Goal: Task Accomplishment & Management: Complete application form

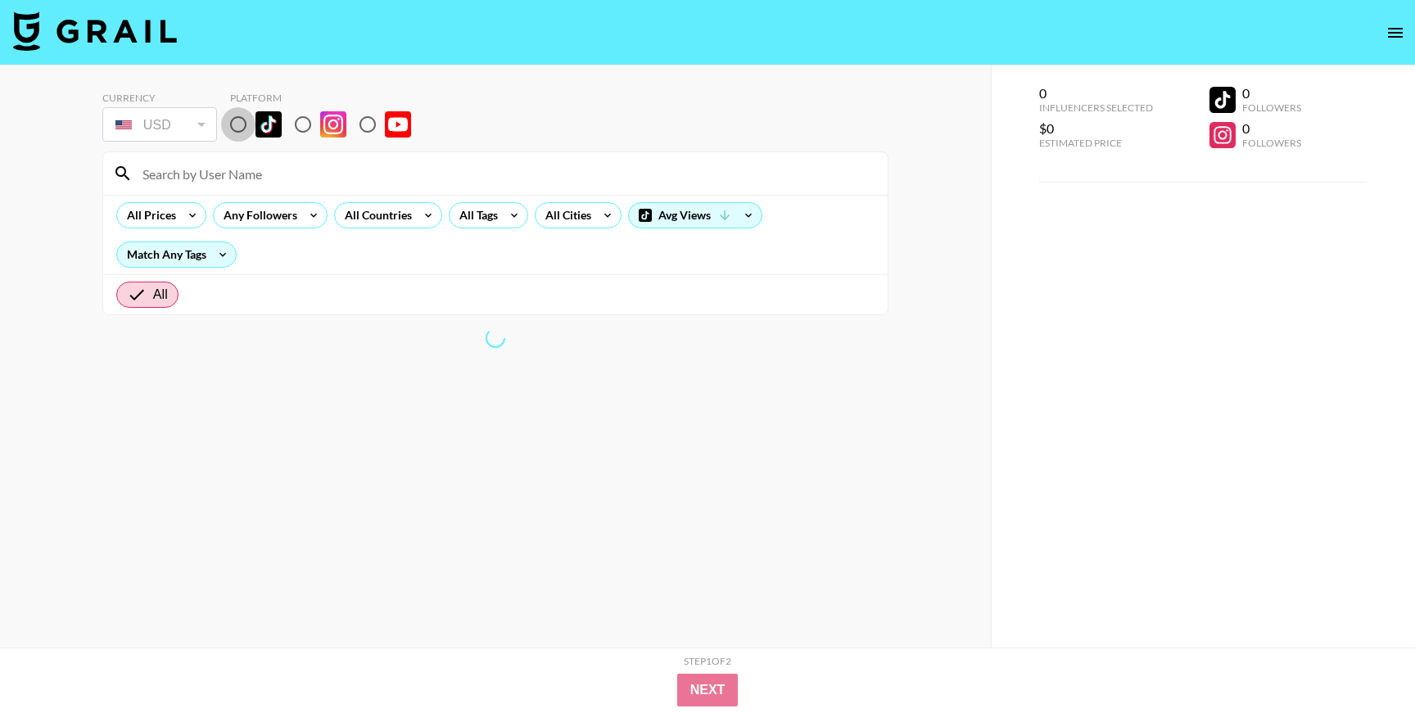
click at [246, 133] on input "radio" at bounding box center [238, 124] width 34 height 34
radio input "true"
click at [246, 173] on input at bounding box center [505, 173] width 745 height 26
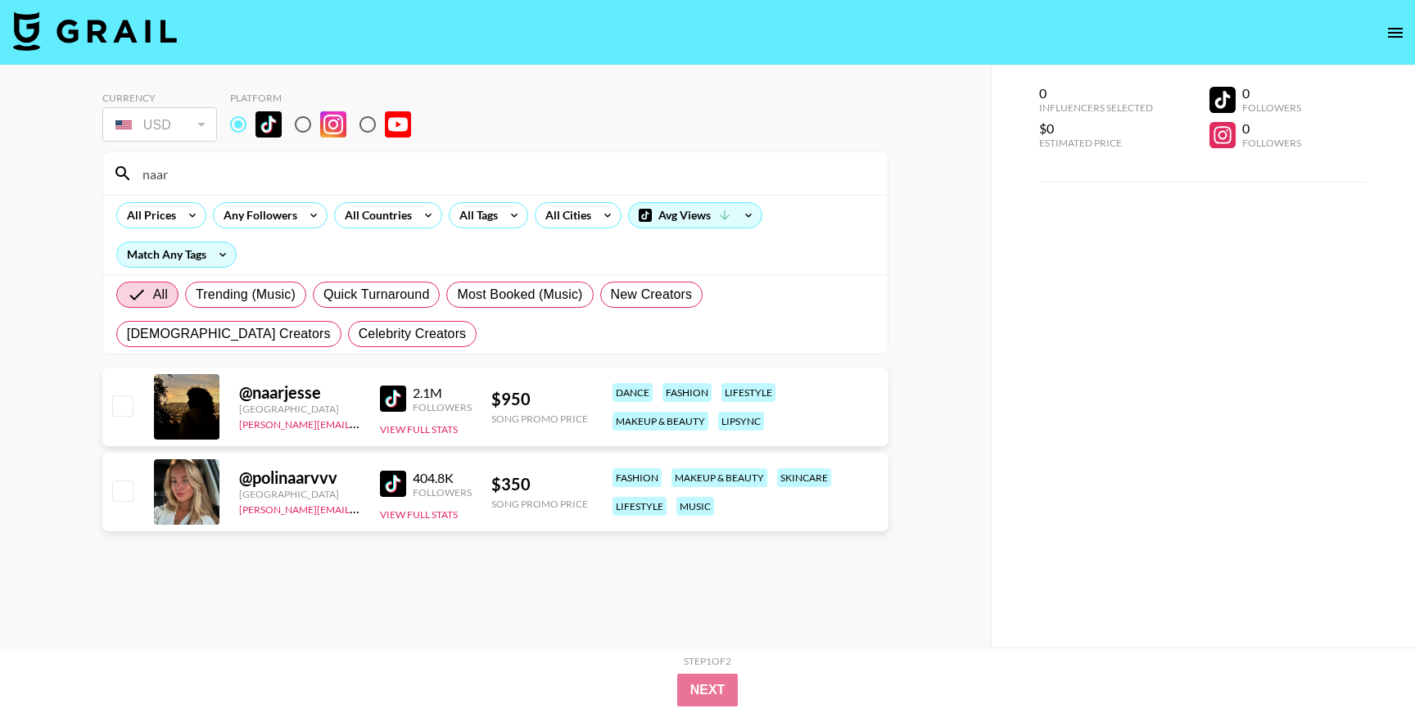
type input "naar"
click at [128, 409] on input "checkbox" at bounding box center [122, 405] width 20 height 20
checkbox input "true"
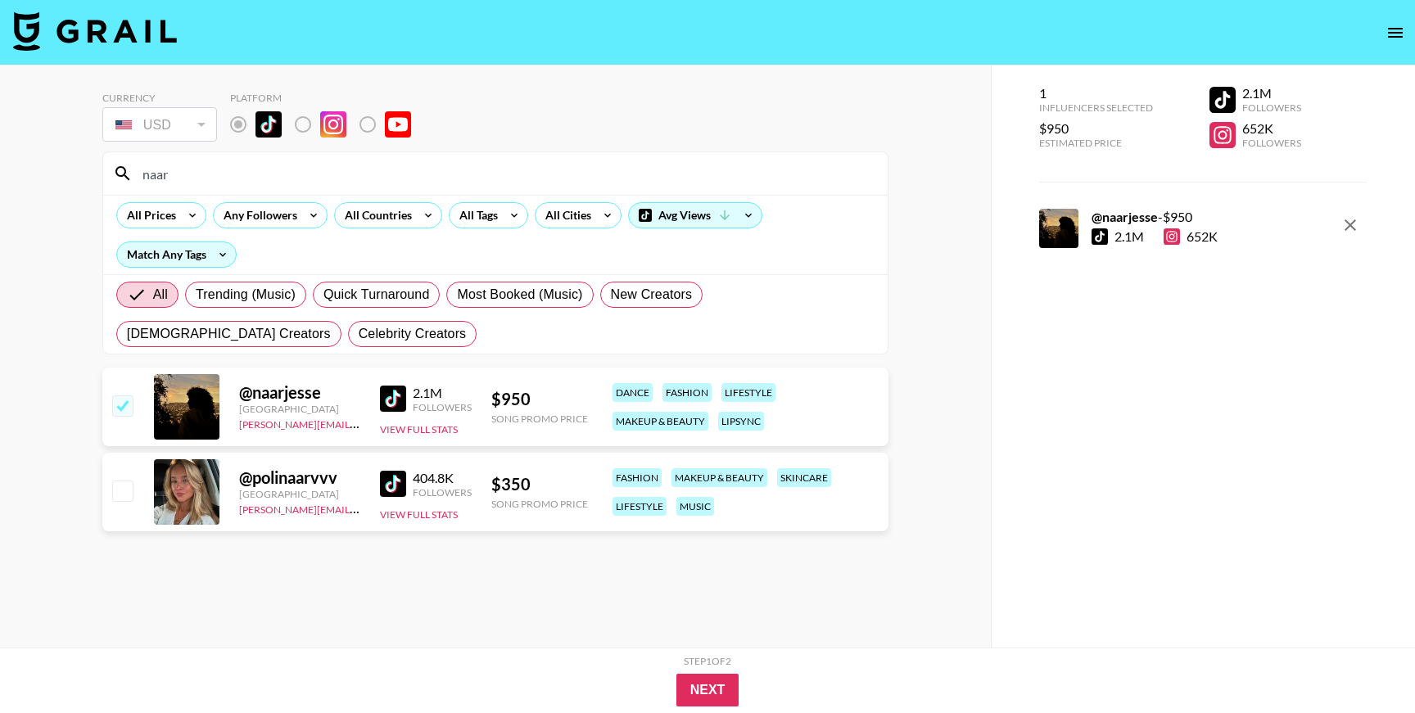
click at [221, 178] on input "naar" at bounding box center [505, 173] width 745 height 26
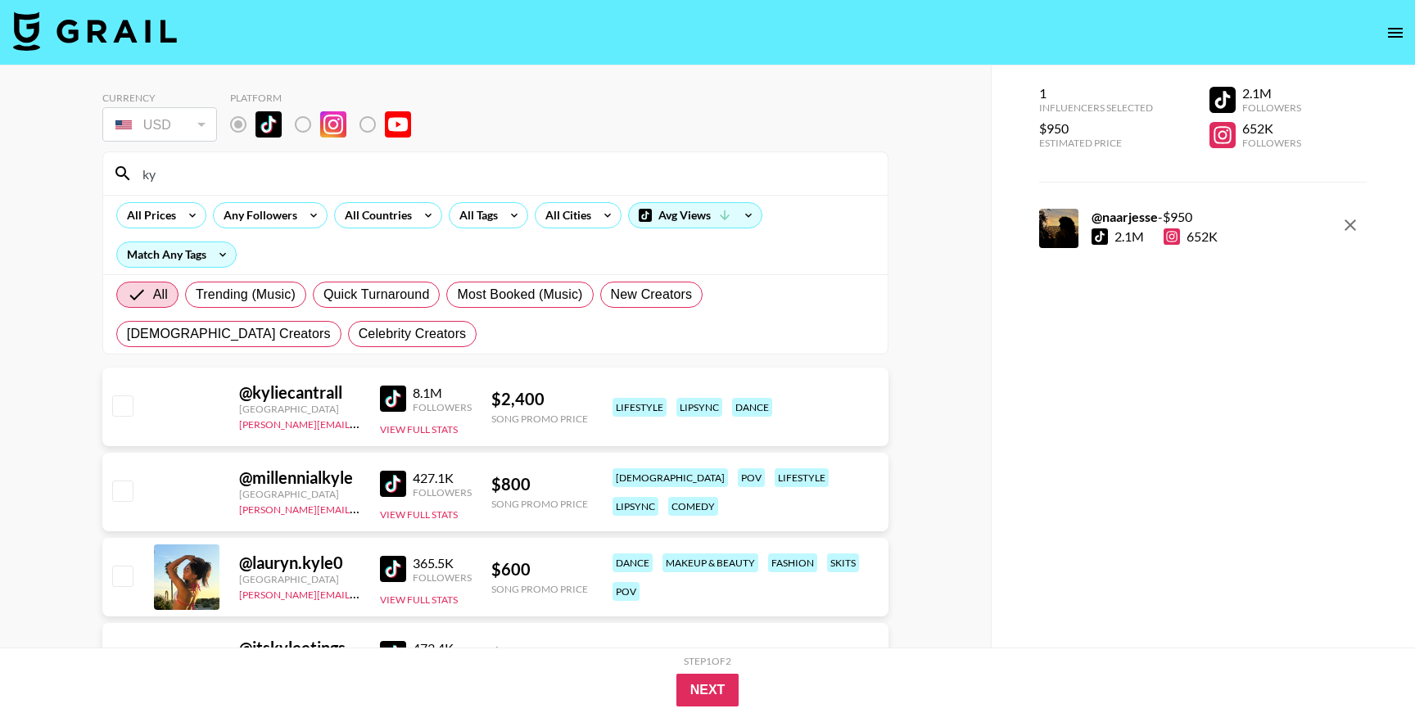
type input "k"
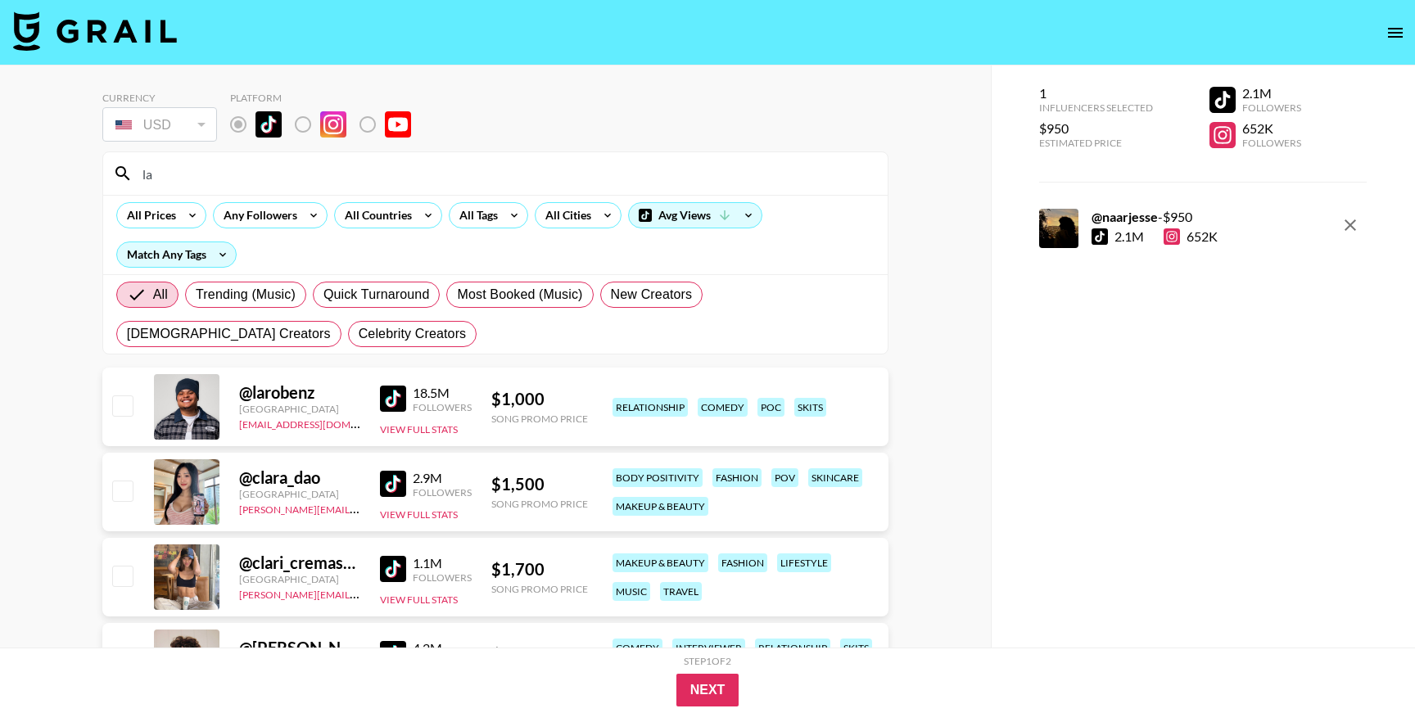
type input "l"
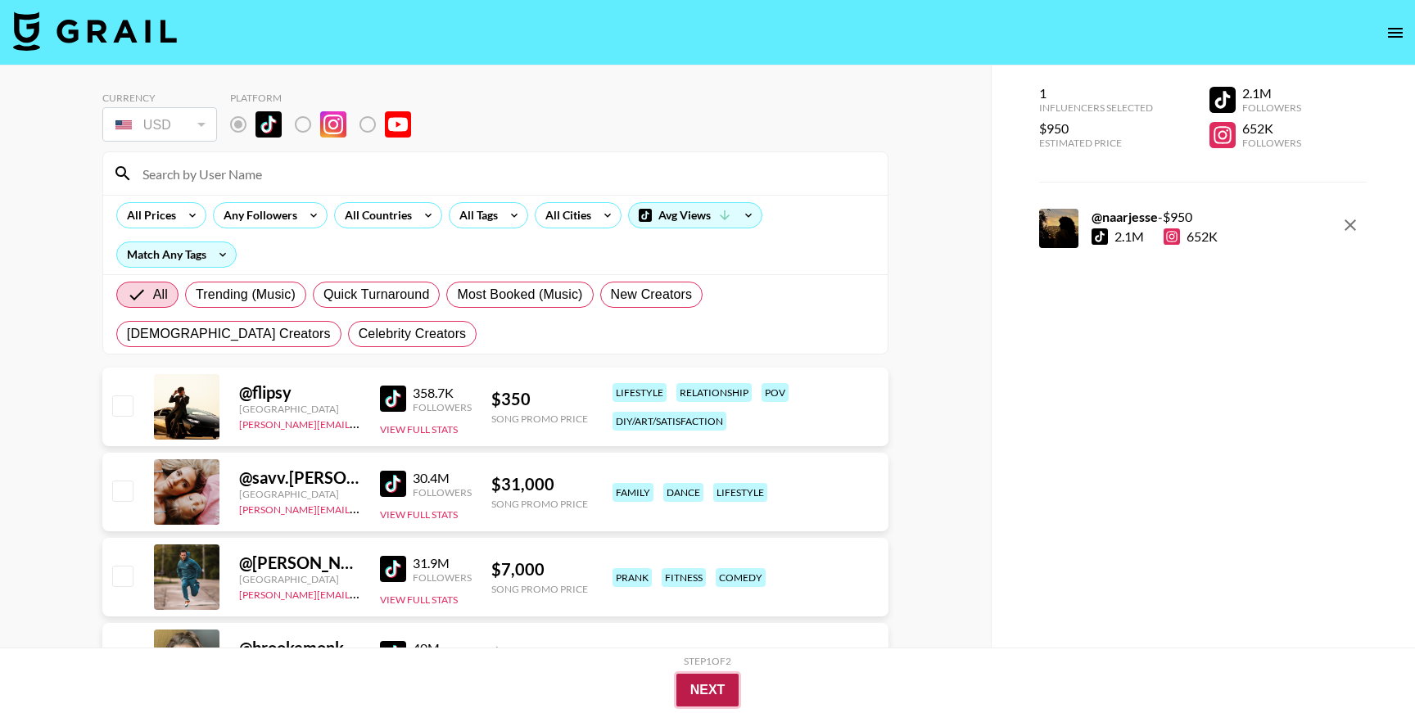
click at [726, 693] on button "Next" at bounding box center [707, 690] width 63 height 33
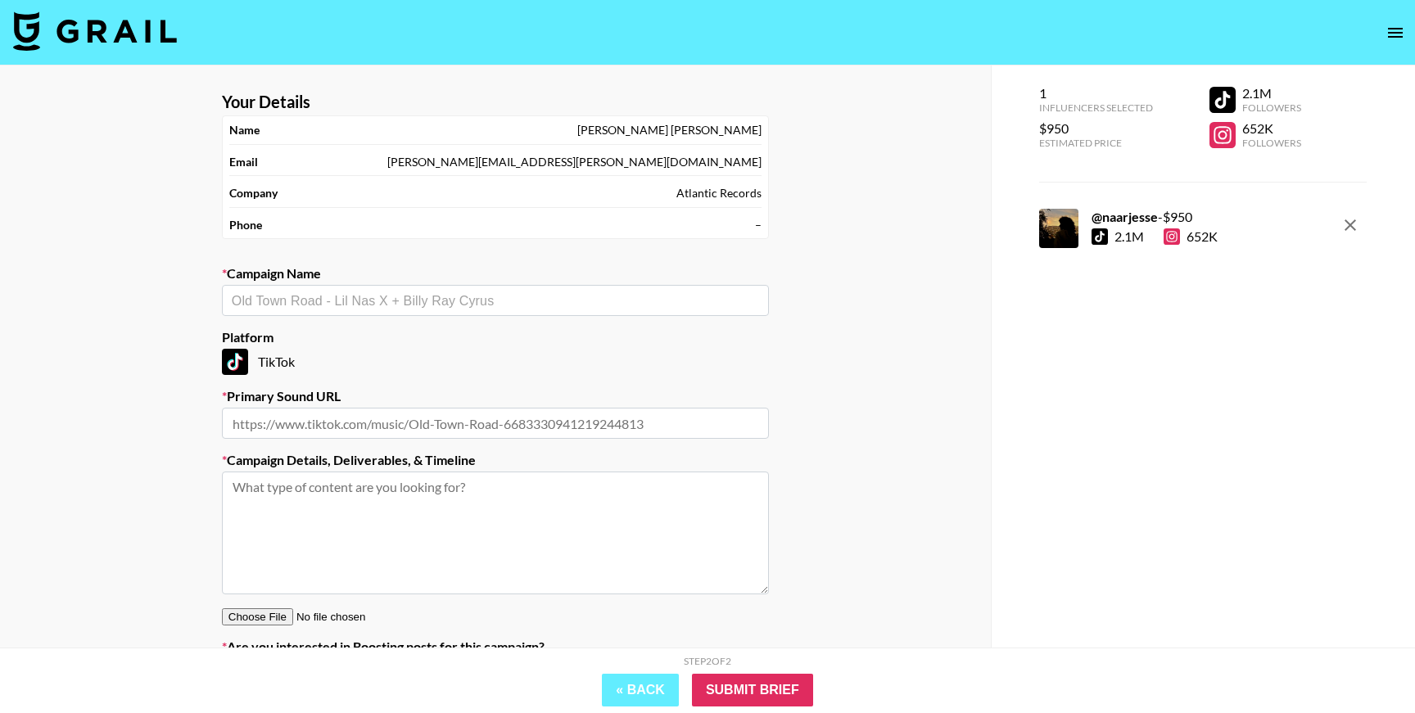
click at [423, 310] on div "​" at bounding box center [495, 300] width 547 height 31
type input "[PERSON_NAME]"
click at [134, 319] on div "Your Details Name [PERSON_NAME] Email [PERSON_NAME][EMAIL_ADDRESS][PERSON_NAME]…" at bounding box center [495, 403] width 991 height 675
click at [281, 418] on input "text" at bounding box center [495, 423] width 547 height 31
paste input "[URL][DOMAIN_NAME]"
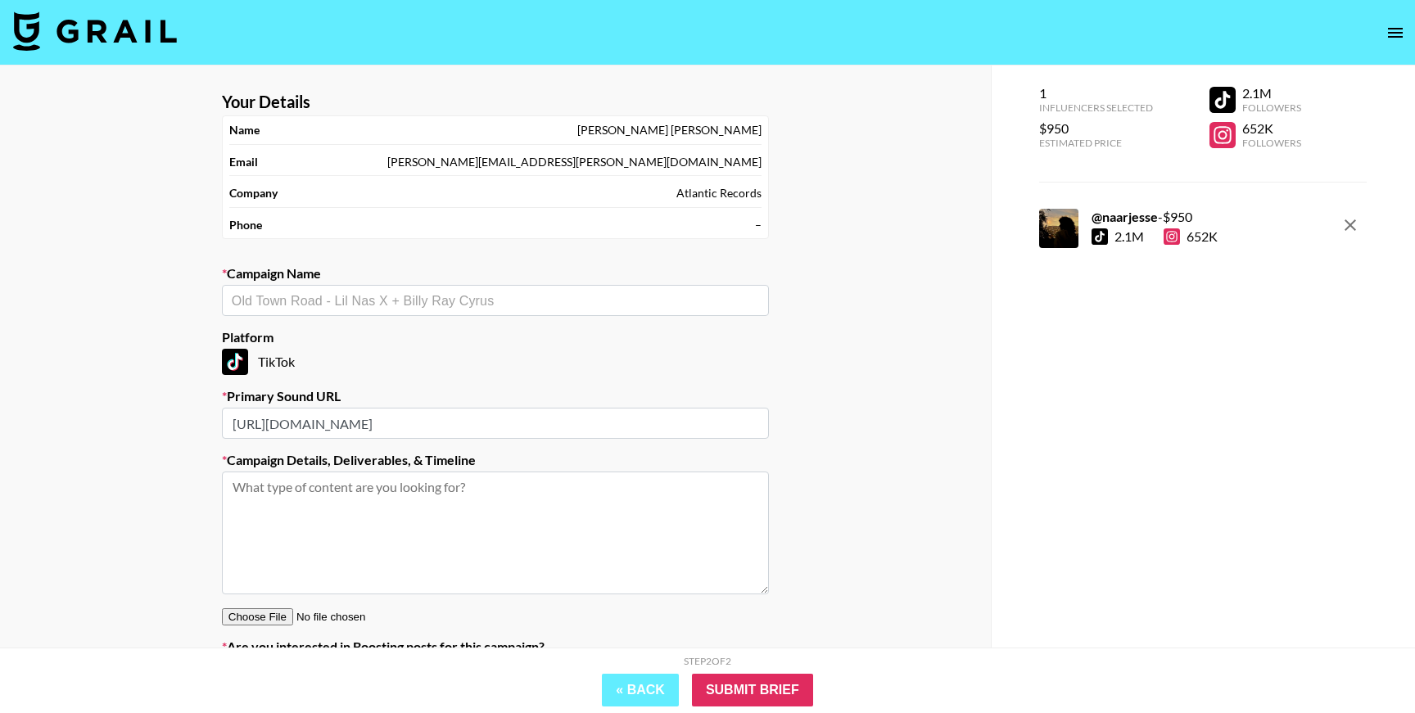
scroll to position [93, 0]
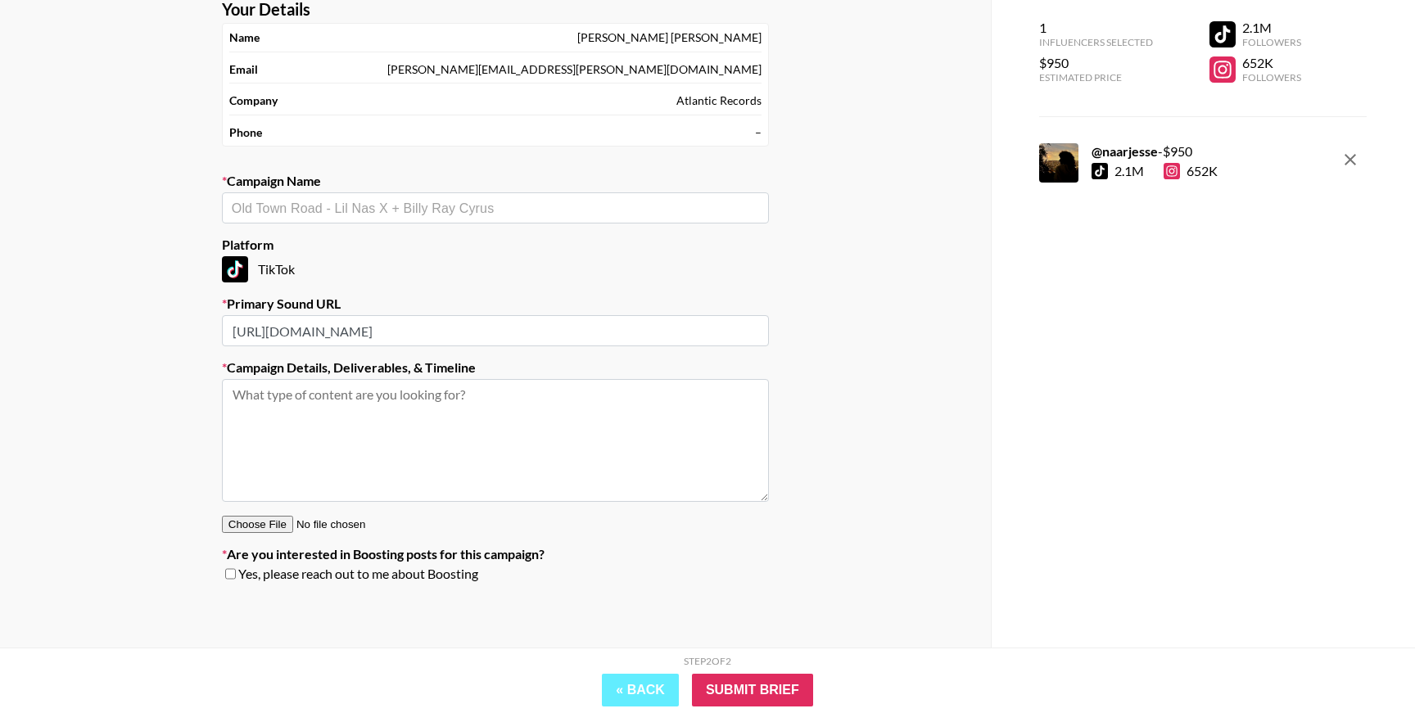
type input "[URL][DOMAIN_NAME]"
click at [515, 410] on textarea at bounding box center [495, 440] width 547 height 123
drag, startPoint x: 477, startPoint y: 394, endPoint x: 187, endPoint y: 394, distance: 289.9
click at [187, 394] on div "Your Details Name [PERSON_NAME] Email [PERSON_NAME][EMAIL_ADDRESS][PERSON_NAME]…" at bounding box center [495, 310] width 991 height 675
click at [340, 400] on textarea "Start around the 8 second mark" at bounding box center [495, 440] width 547 height 123
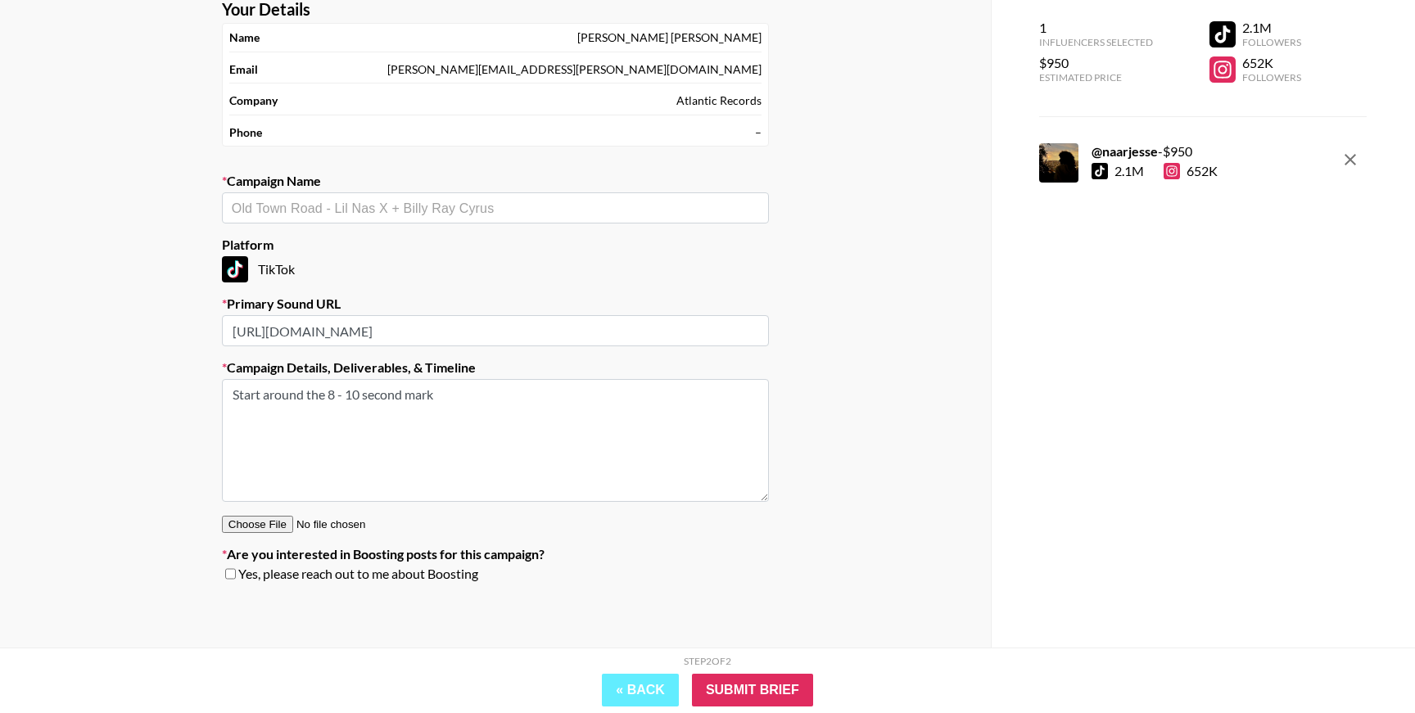
click at [563, 414] on textarea "Start around the 8 - 10 second mark" at bounding box center [495, 440] width 547 height 123
click at [465, 400] on textarea "Start around the 8 - 10 second mark and create dance content similar to the bel…" at bounding box center [495, 440] width 547 height 123
click at [583, 395] on textarea "Start around the 8 - 10 second mark and create dance content similar to the bel…" at bounding box center [495, 440] width 547 height 123
click at [585, 418] on textarea "Start around the 8 - 10 second mark and create dance content either mimicking o…" at bounding box center [495, 440] width 547 height 123
click at [341, 412] on textarea "Start around the 8 - 10 second mark and create dance content either mimicking o…" at bounding box center [495, 440] width 547 height 123
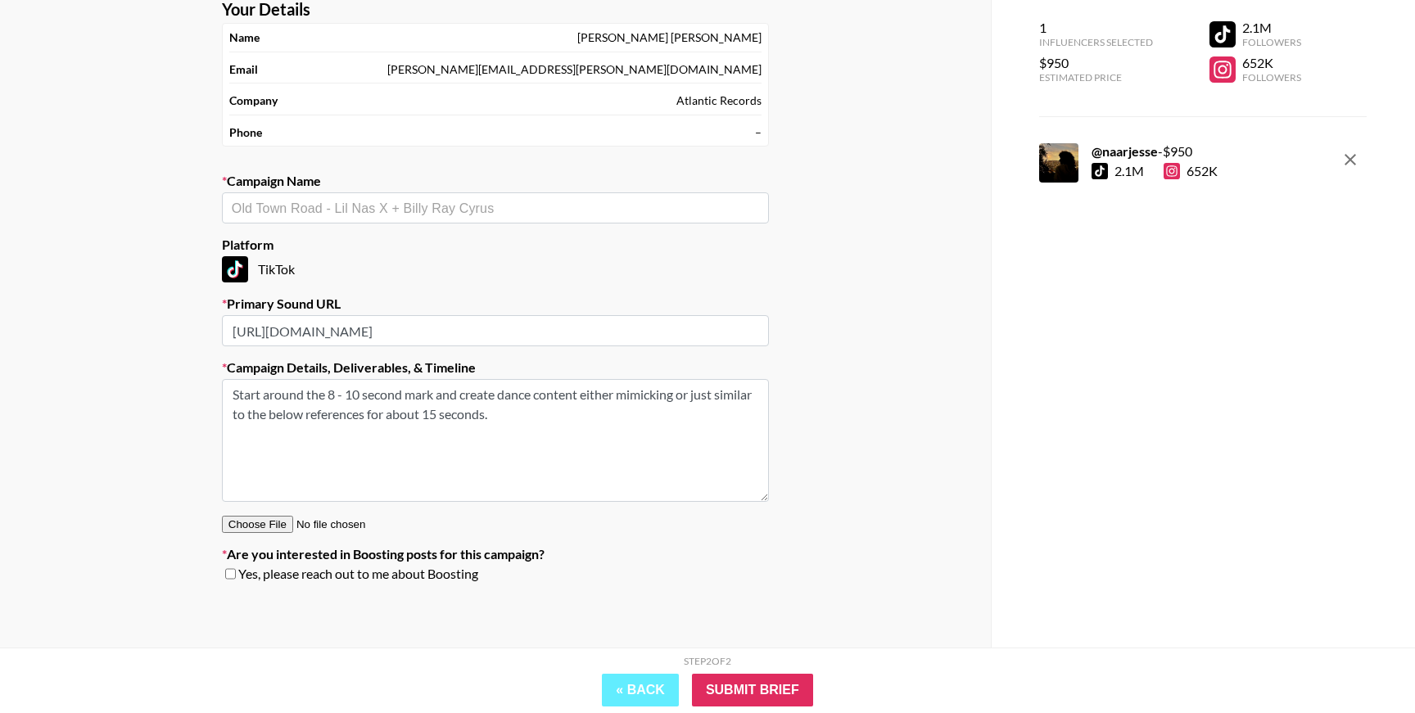
click at [603, 427] on textarea "Start around the 8 - 10 second mark and create dance content either mimicking o…" at bounding box center [495, 440] width 547 height 123
click at [481, 414] on textarea "Start around the 8 - 10 second mark and create dance content either mimicking o…" at bounding box center [495, 440] width 547 height 123
click at [652, 412] on textarea "Start around the 8 - 10 second mark and create dance content either mimicking o…" at bounding box center [495, 440] width 547 height 123
paste textarea "[URL][DOMAIN_NAME]"
click at [649, 427] on textarea "Start around the 8 - 10 second mark and create dance content either mimicking o…" at bounding box center [495, 440] width 547 height 123
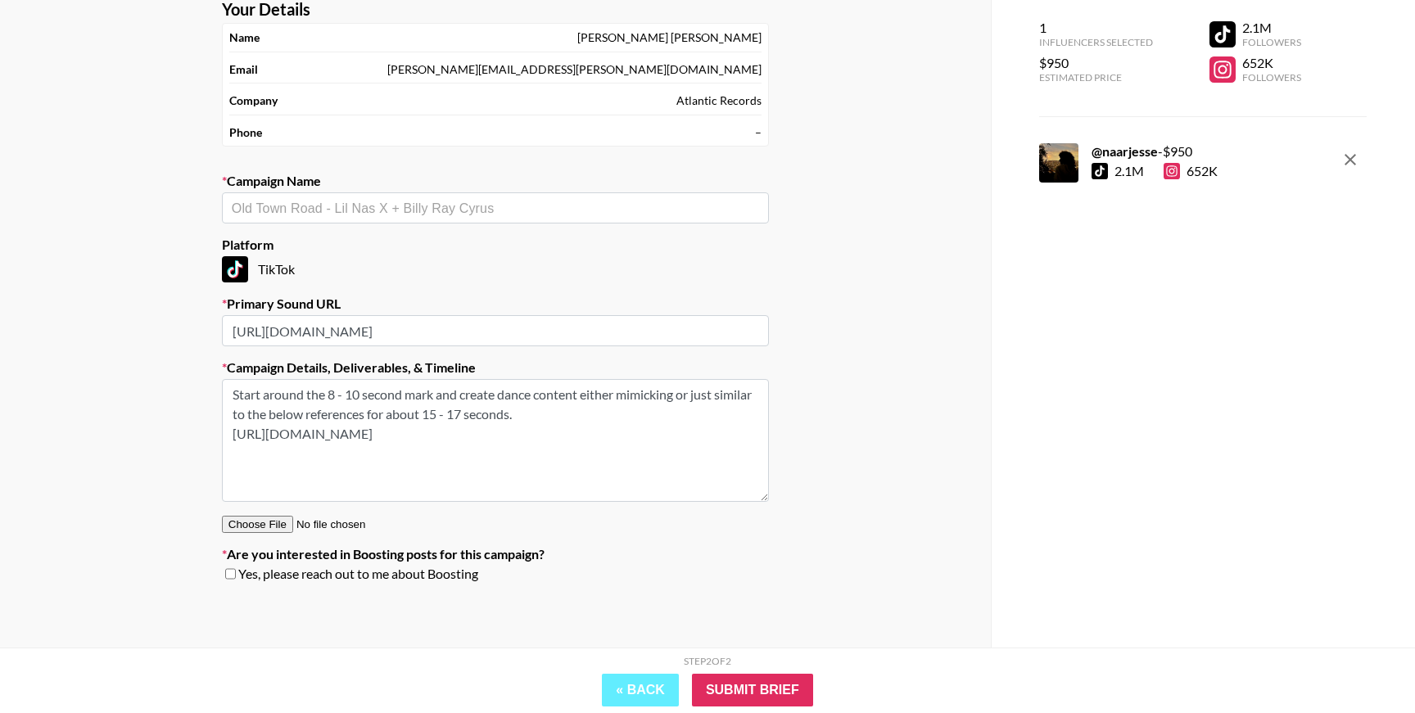
paste textarea "[URL][DOMAIN_NAME][DOMAIN_NAME]"
type textarea "Start around the 8 - 10 second mark and create dance content either mimicking o…"
click at [370, 203] on input "text" at bounding box center [495, 208] width 527 height 19
click at [373, 236] on li "Add New Campaign: "[PERSON_NAME]"" at bounding box center [495, 243] width 547 height 26
type input "[PERSON_NAME]"
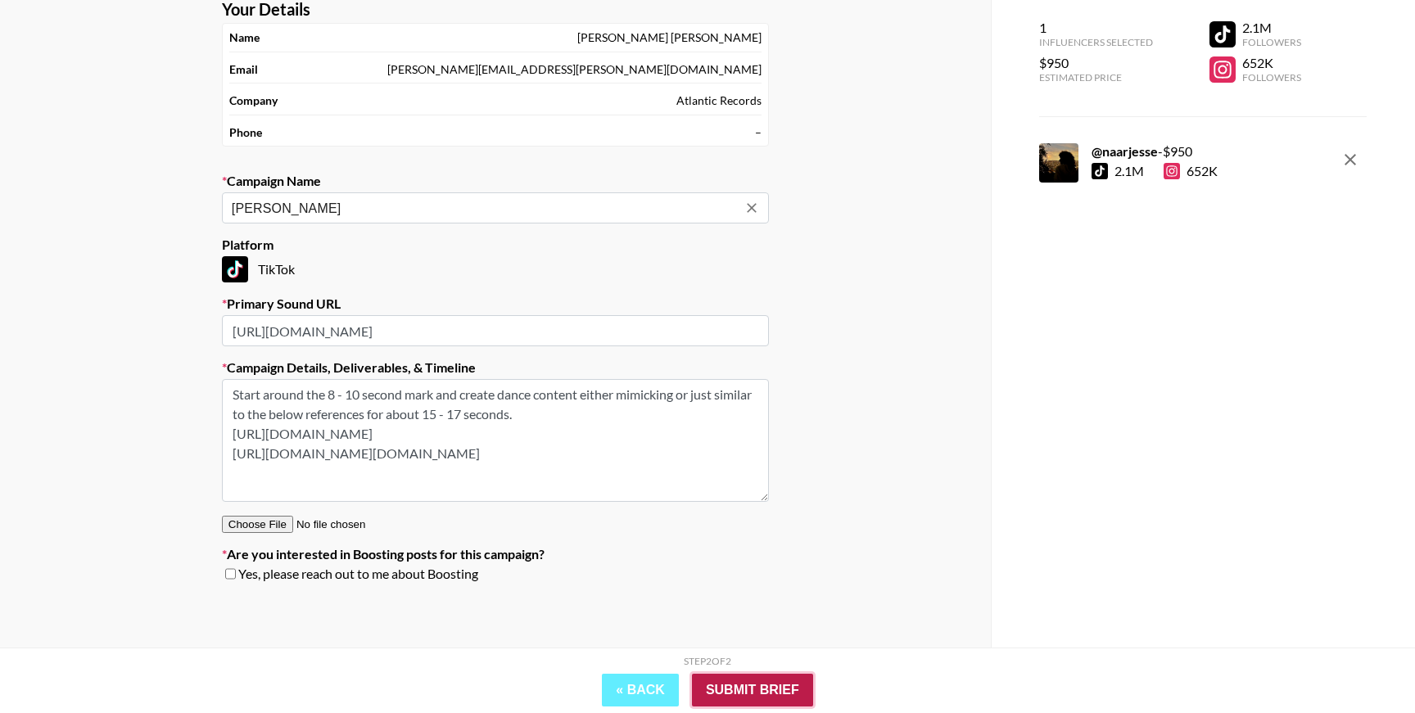
click at [739, 691] on input "Submit Brief" at bounding box center [752, 690] width 121 height 33
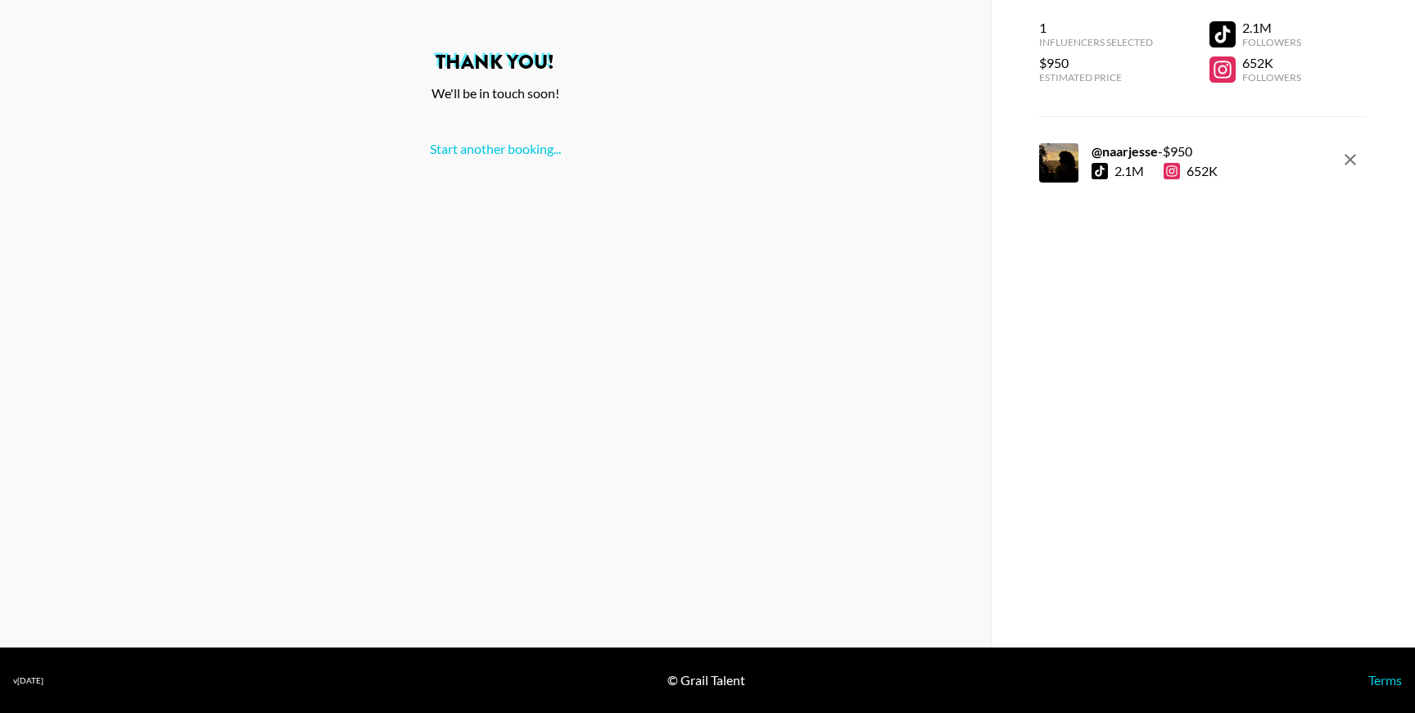
scroll to position [0, 0]
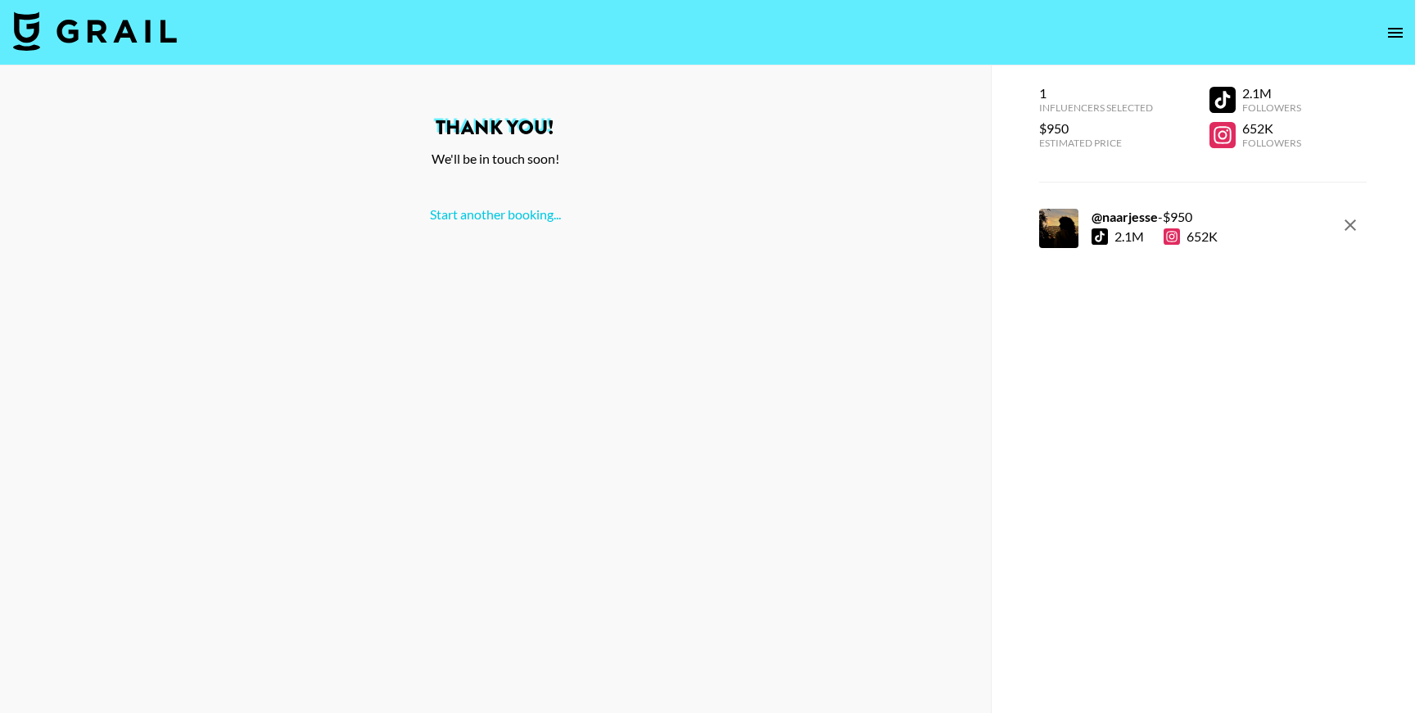
click at [1137, 215] on strong "@ naarjesse" at bounding box center [1124, 217] width 66 height 16
copy strong "naarjesse"
